Goal: Navigation & Orientation: Find specific page/section

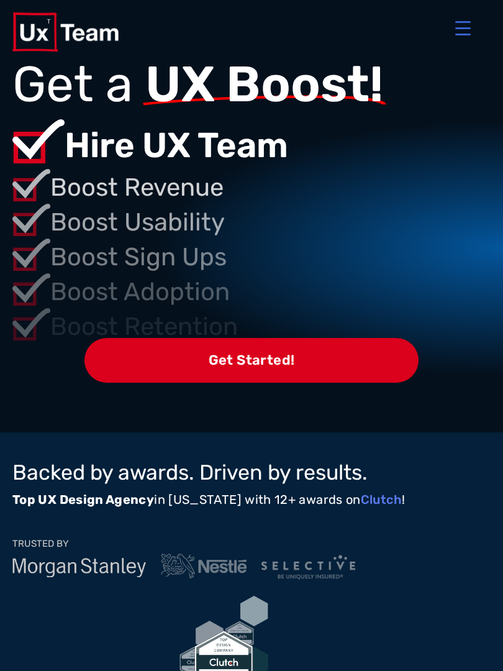
click at [122, 40] on link at bounding box center [120, 31] width 216 height 39
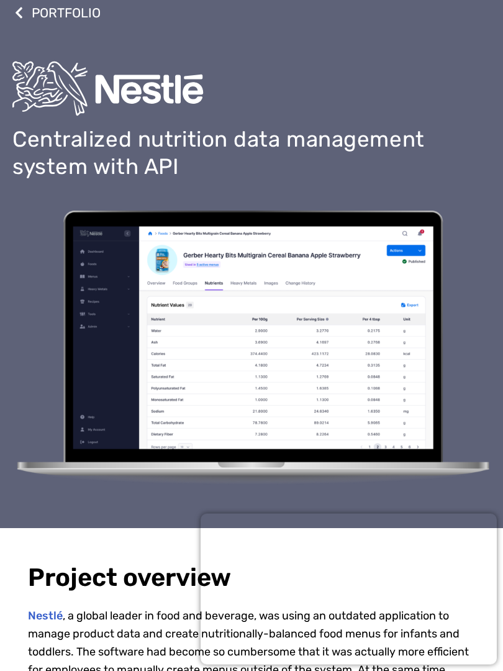
scroll to position [79, 0]
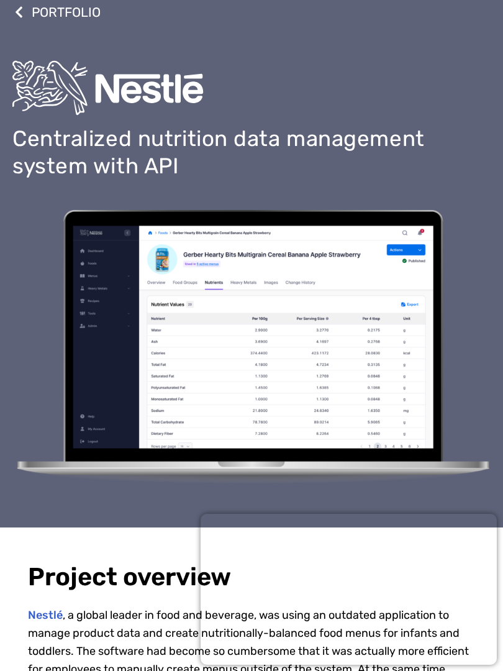
click at [309, 507] on div "PORTFOLIO Centralized nutrition data management system with API" at bounding box center [251, 254] width 479 height 547
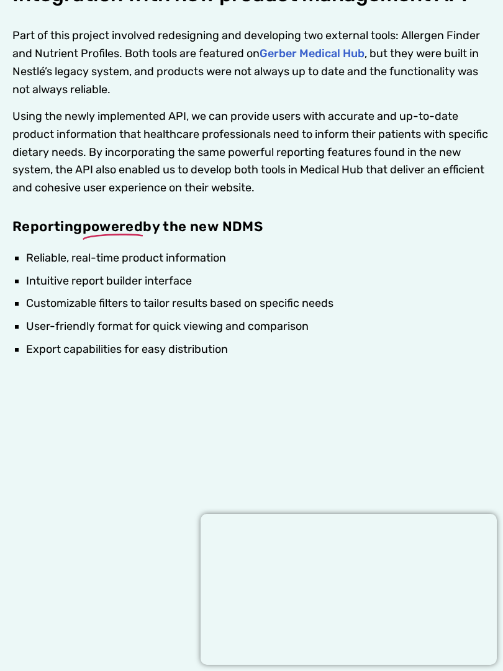
scroll to position [2700, 0]
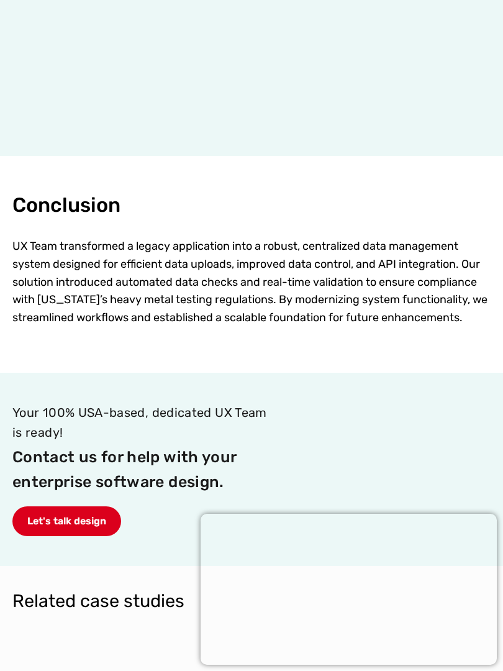
click at [212, 590] on p "Need for enhanced data filtering capabilities" at bounding box center [168, 601] width 313 height 22
click at [167, 389] on img at bounding box center [251, 350] width 359 height 306
click at [208, 590] on p "Need for enhanced data filtering capabilities" at bounding box center [168, 601] width 313 height 22
click at [165, 590] on p "Need for enhanced data filtering capabilities" at bounding box center [168, 601] width 313 height 22
